Goal: Task Accomplishment & Management: Use online tool/utility

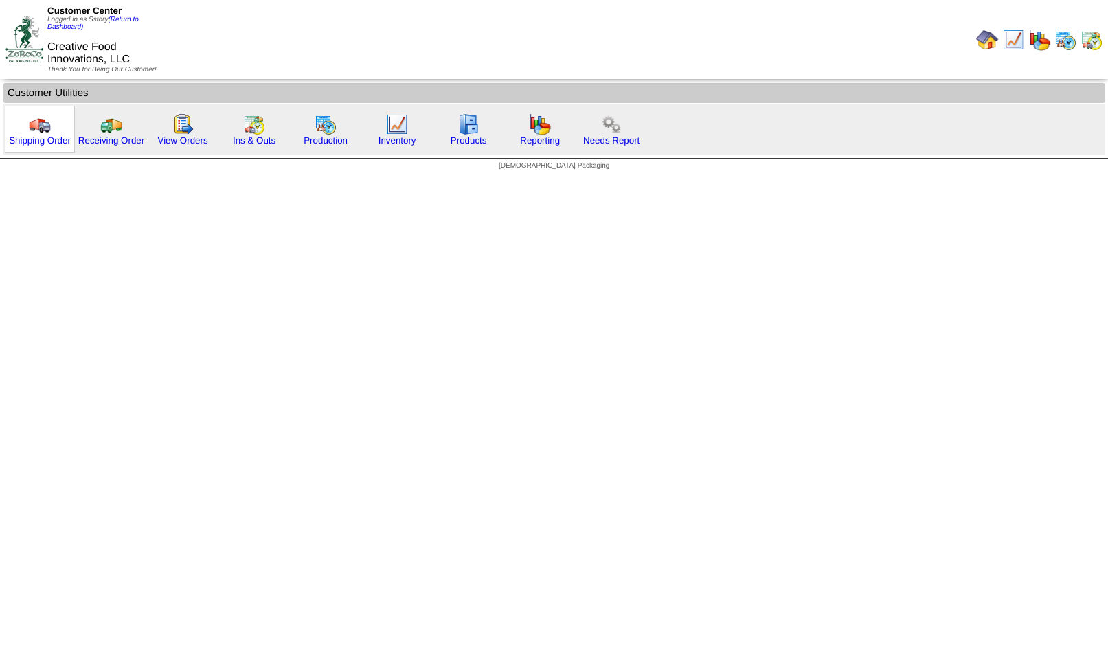
click at [52, 130] on div "Shipping Order" at bounding box center [40, 129] width 70 height 47
click at [43, 127] on img at bounding box center [40, 124] width 22 height 22
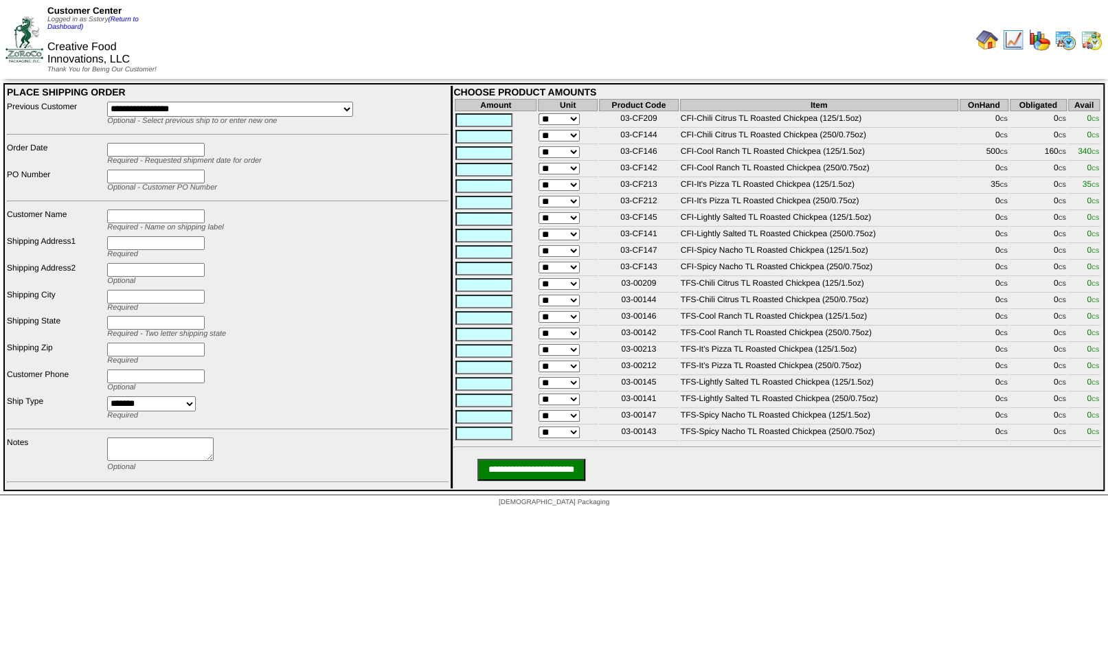
click at [107, 102] on select "**********" at bounding box center [230, 109] width 246 height 15
click at [526, 514] on html "Customer Center Logged in as Sstory (Return to Dashboard) Creative Food Innovat…" at bounding box center [554, 257] width 1108 height 514
click at [1087, 36] on img at bounding box center [1092, 40] width 22 height 22
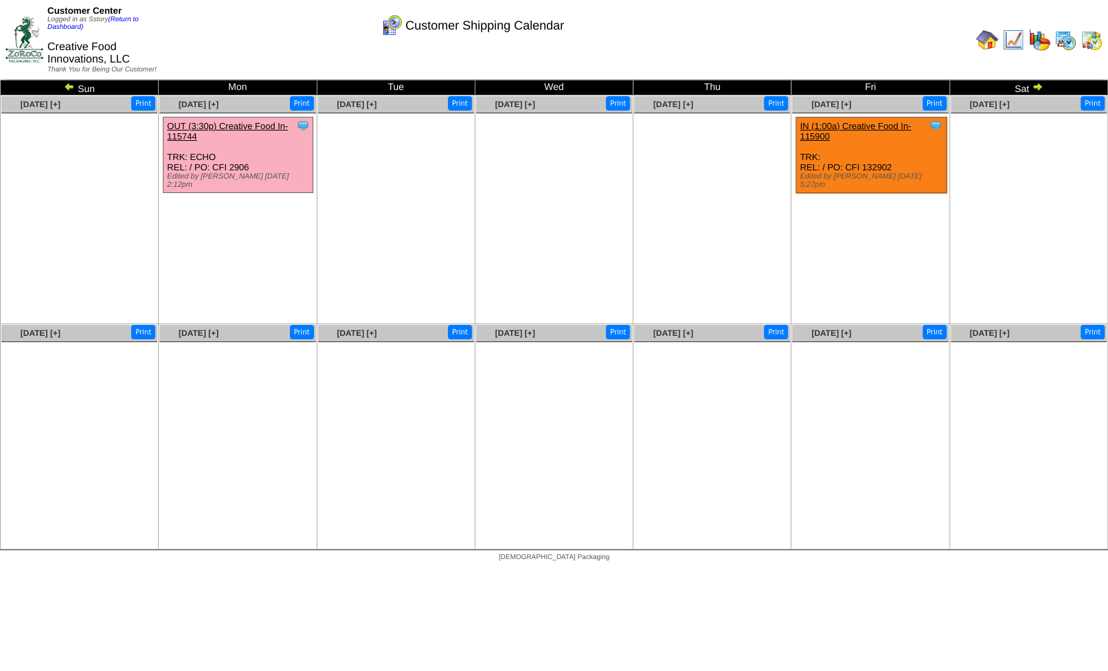
click at [1017, 35] on img at bounding box center [1013, 40] width 22 height 22
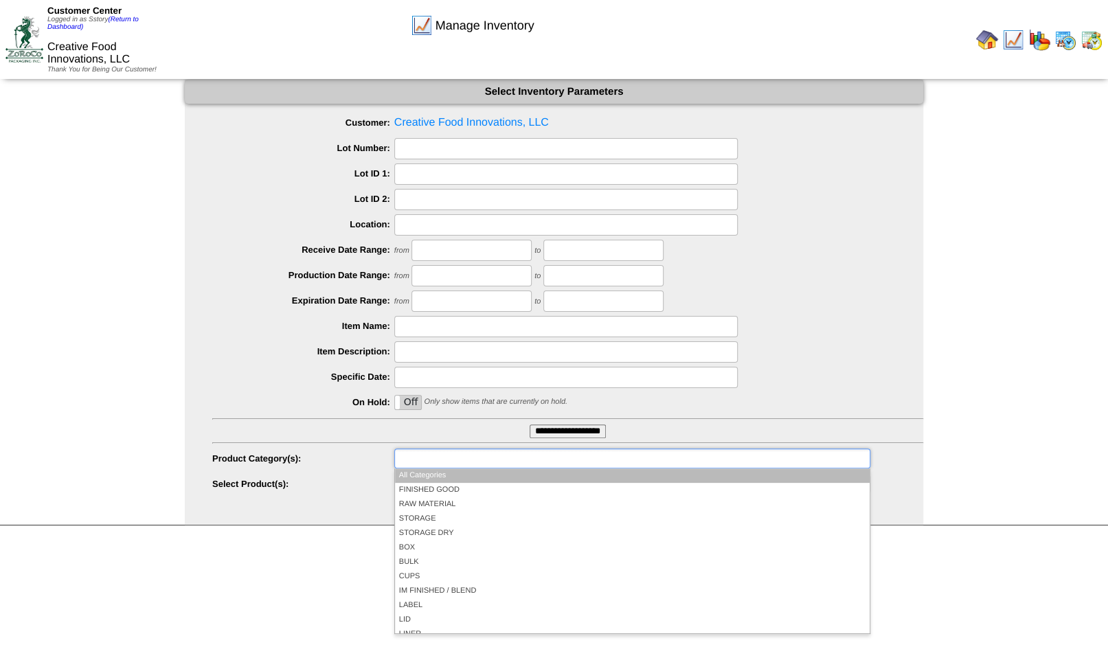
click at [438, 458] on input "text" at bounding box center [442, 458] width 88 height 17
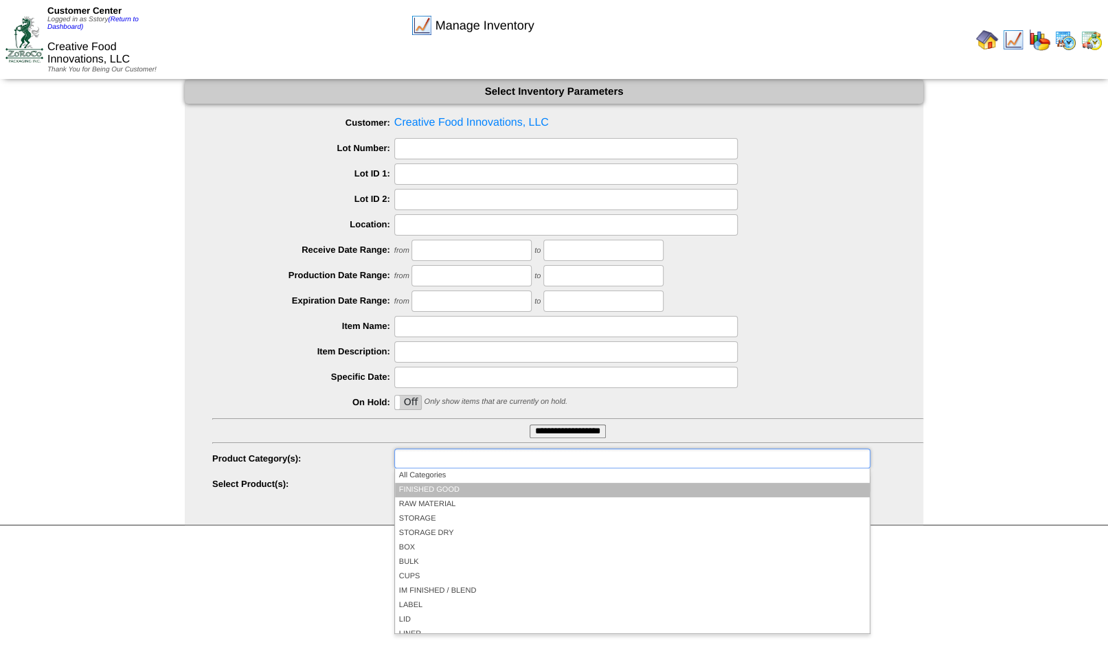
click at [428, 492] on li "FINISHED GOOD" at bounding box center [632, 490] width 475 height 14
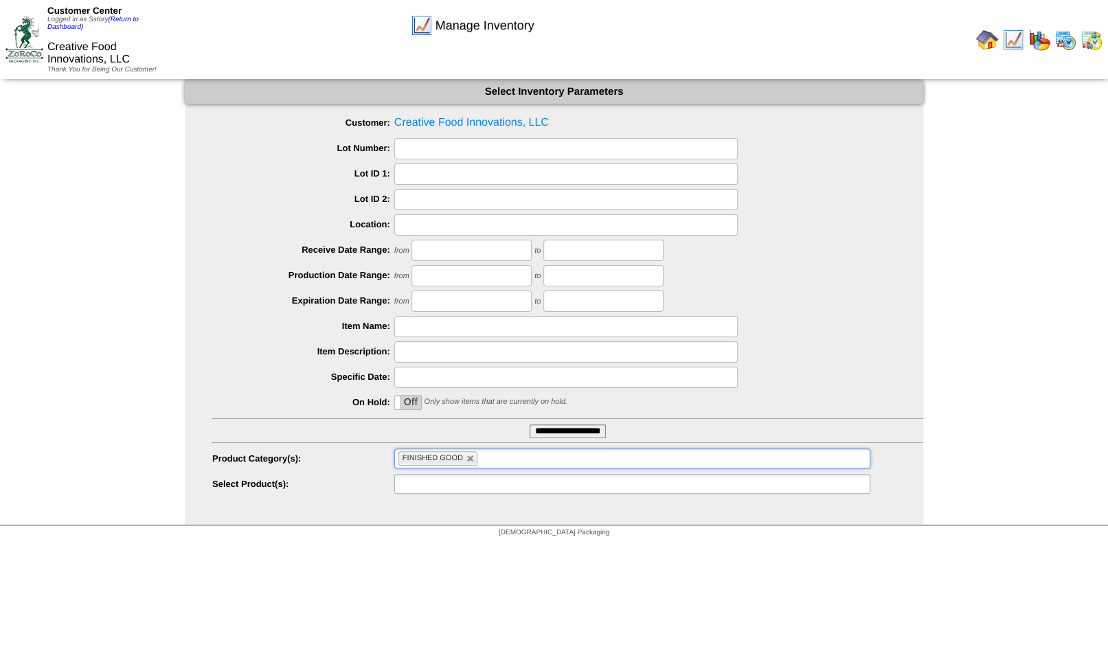
click at [424, 490] on input "text" at bounding box center [442, 483] width 88 height 17
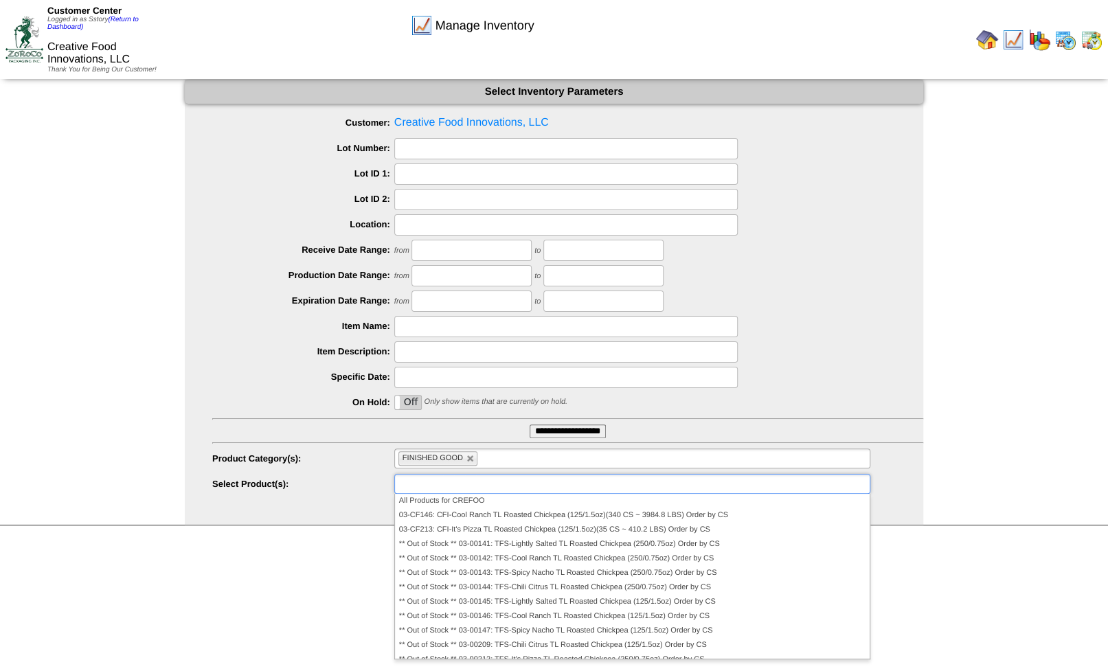
type input "**********"
click at [326, 498] on div "Select Inventory Parameters Customer: Creative Food Innovations, LLC Lot Number…" at bounding box center [554, 302] width 738 height 445
